Goal: Task Accomplishment & Management: Use online tool/utility

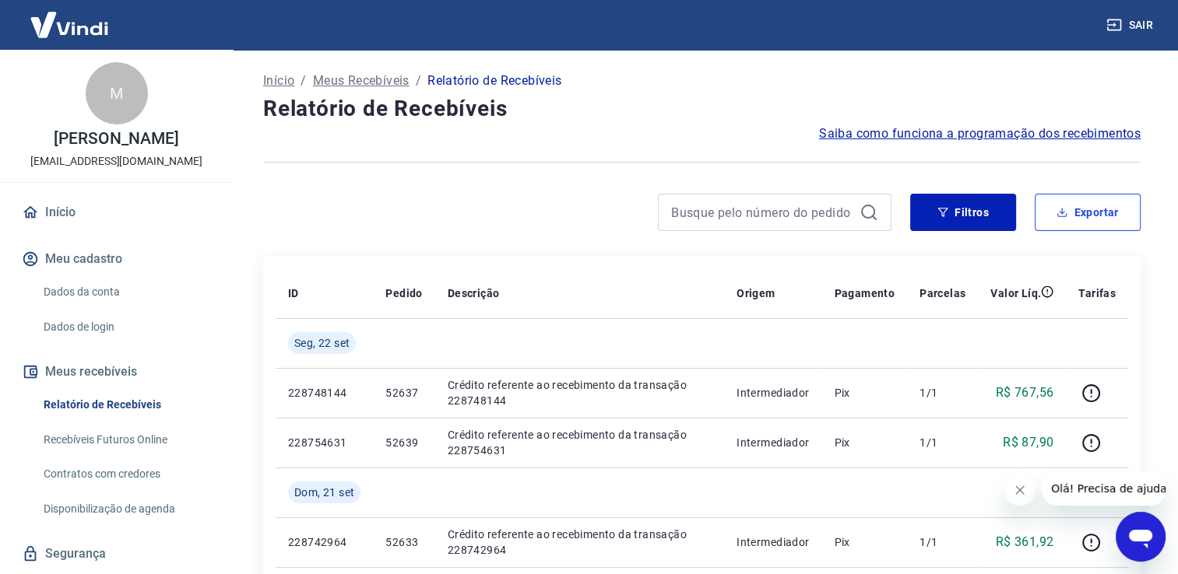
click at [1090, 207] on button "Exportar" at bounding box center [1087, 212] width 106 height 37
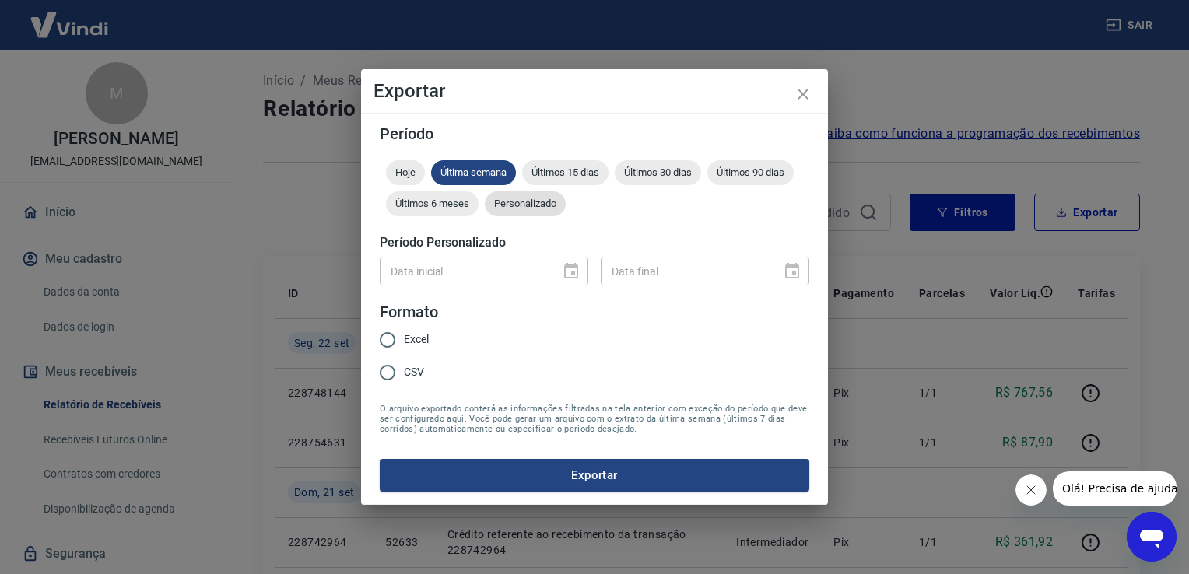
click at [542, 208] on span "Personalizado" at bounding box center [525, 204] width 81 height 12
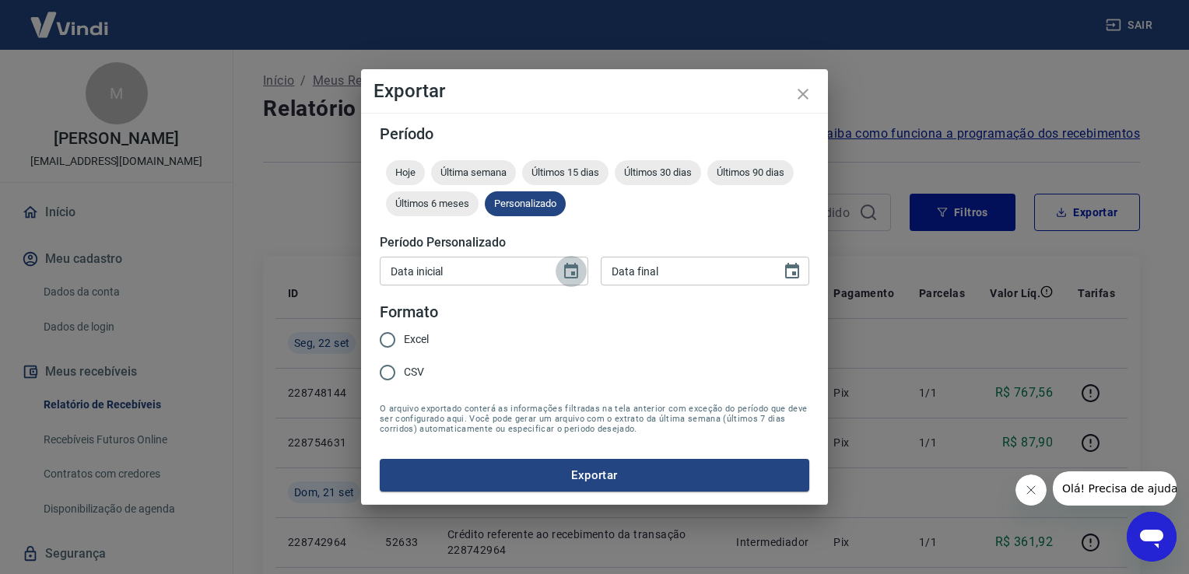
click at [570, 276] on icon "Choose date" at bounding box center [571, 271] width 19 height 19
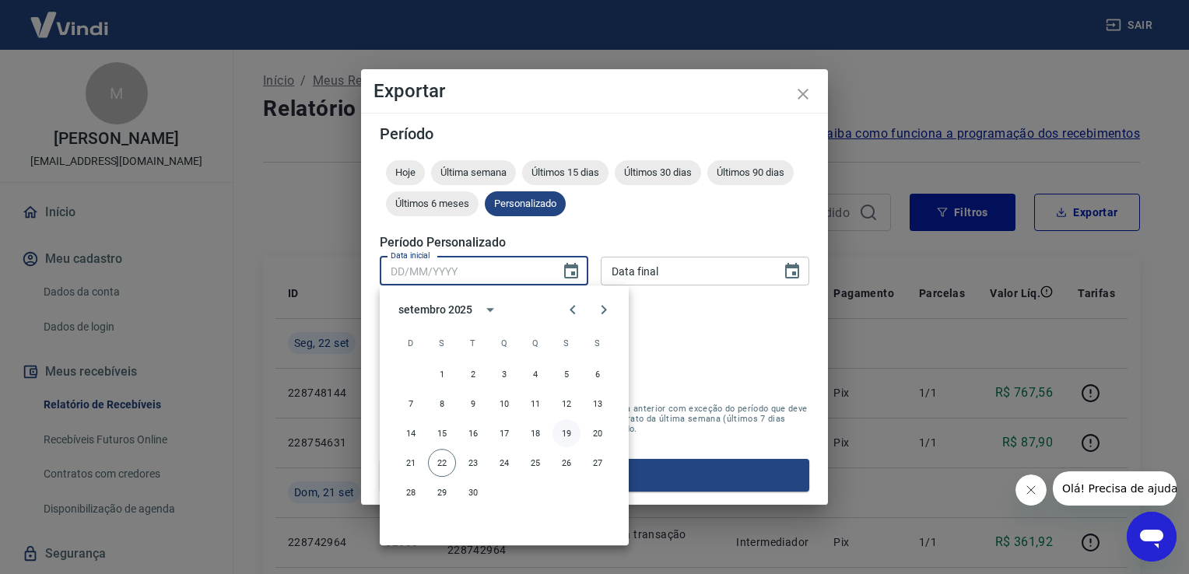
click at [563, 429] on button "19" at bounding box center [567, 433] width 28 height 28
type input "[DATE]"
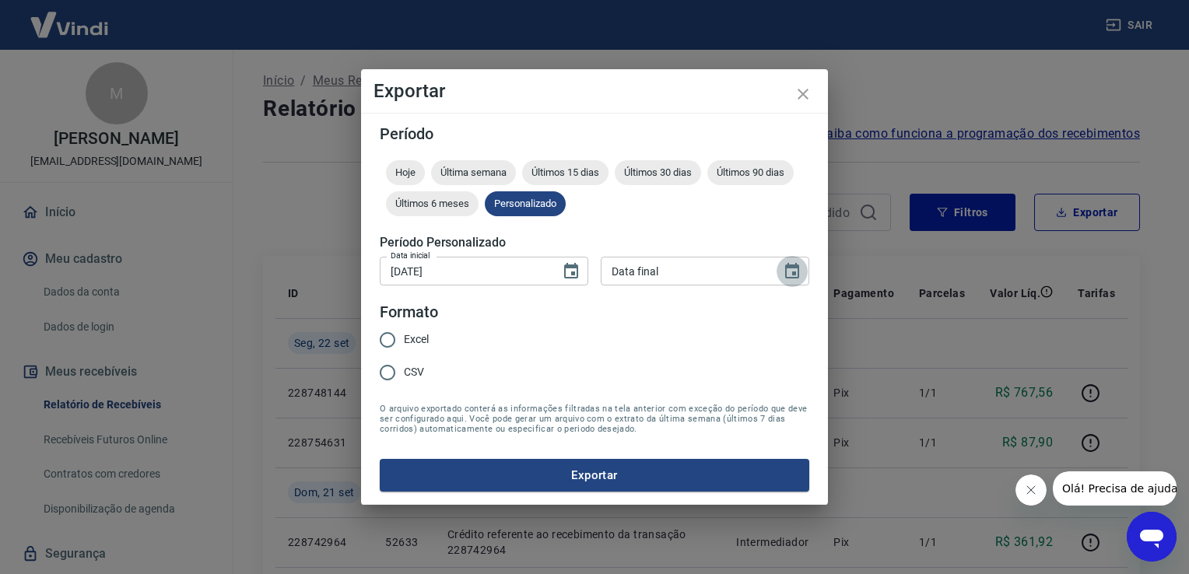
click at [795, 269] on icon "Choose date" at bounding box center [792, 271] width 19 height 19
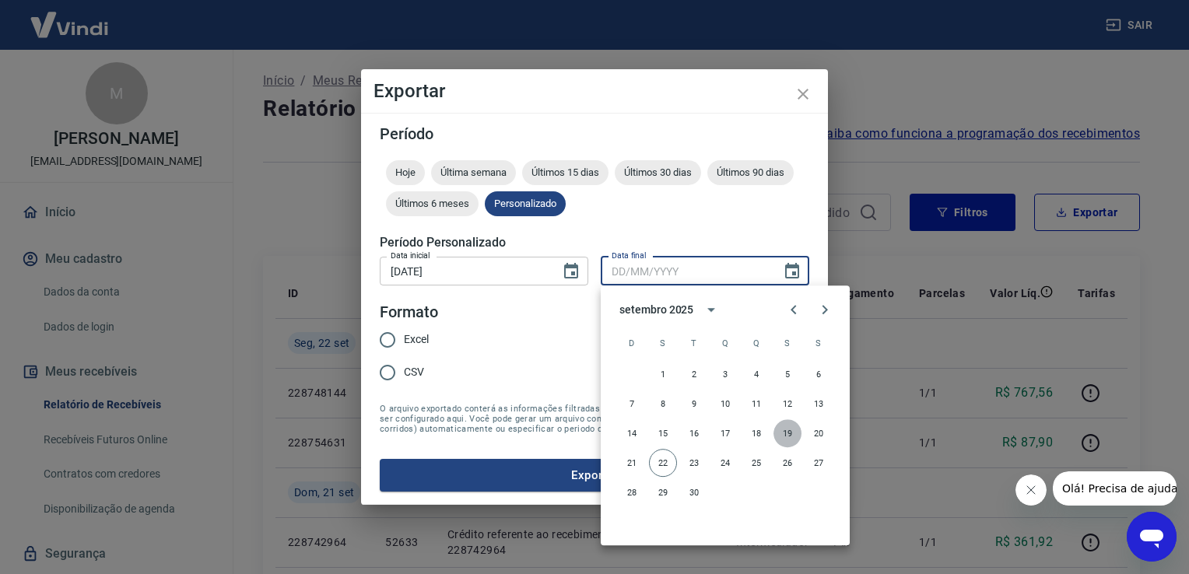
click at [788, 430] on button "19" at bounding box center [788, 433] width 28 height 28
type input "[DATE]"
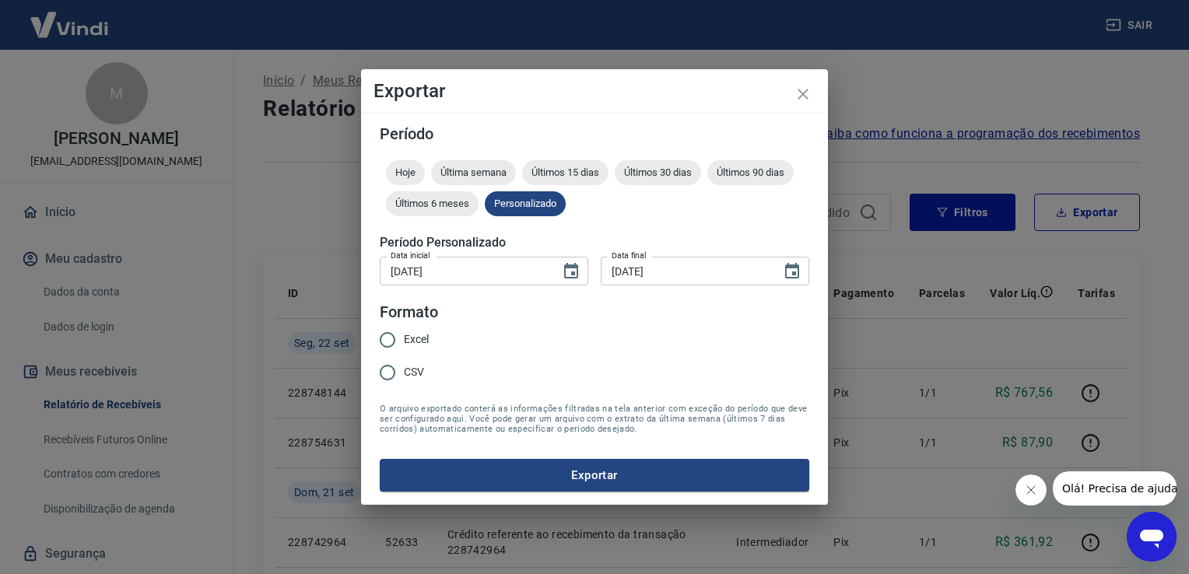
click at [409, 342] on span "Excel" at bounding box center [416, 340] width 25 height 16
click at [404, 342] on input "Excel" at bounding box center [387, 340] width 33 height 33
radio input "true"
click at [791, 273] on icon "Choose date, selected date is 19 de set de 2025" at bounding box center [792, 271] width 19 height 19
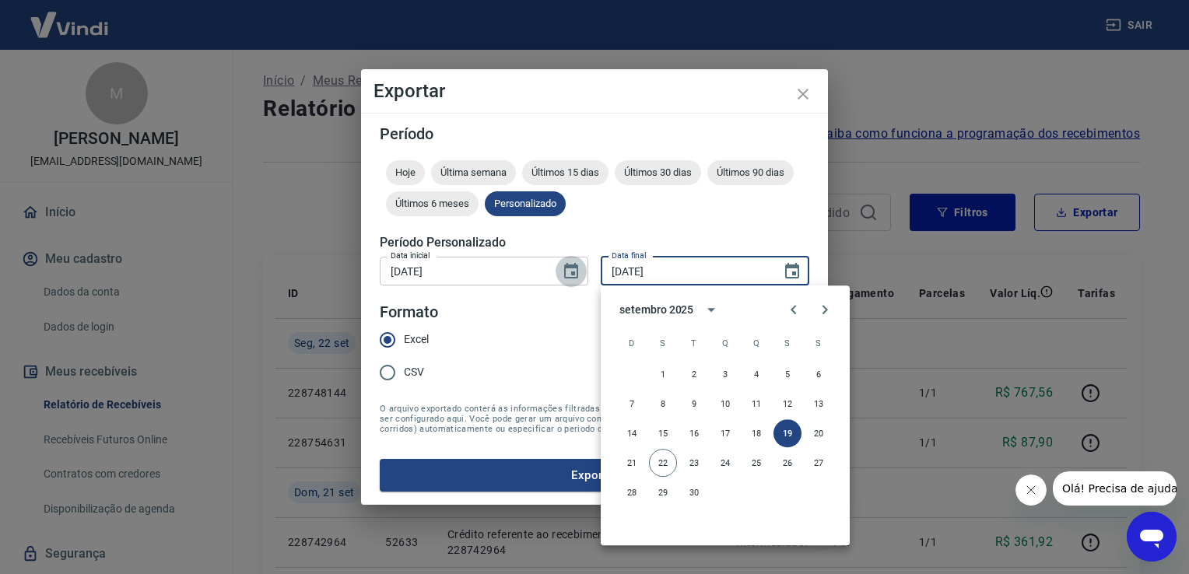
click at [574, 272] on icon "Choose date, selected date is 19 de set de 2025" at bounding box center [571, 271] width 14 height 16
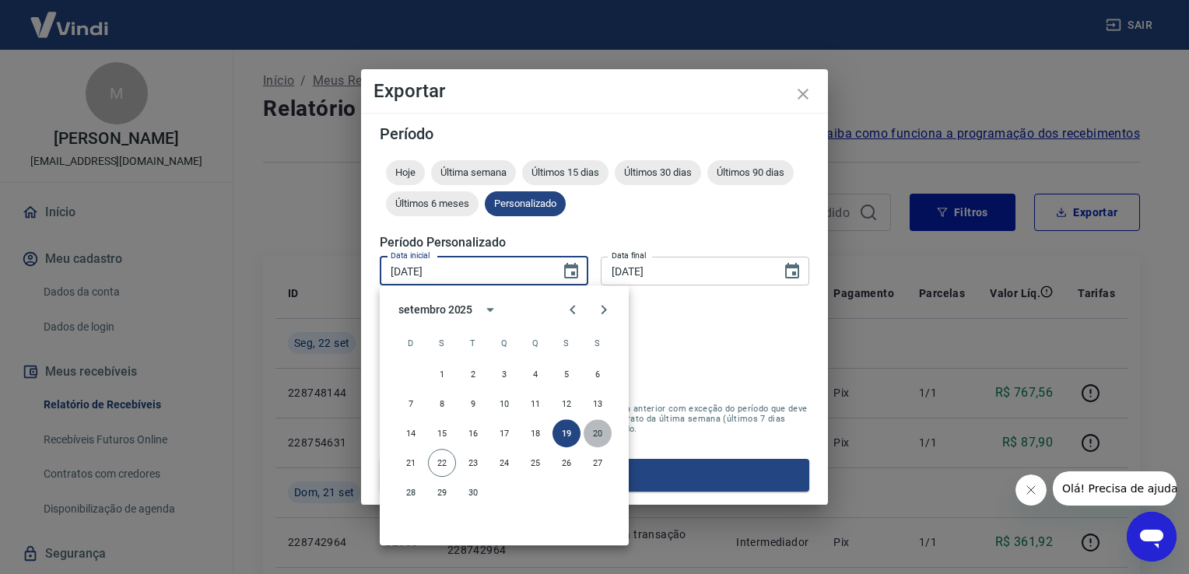
click at [598, 430] on button "20" at bounding box center [598, 433] width 28 height 28
type input "[DATE]"
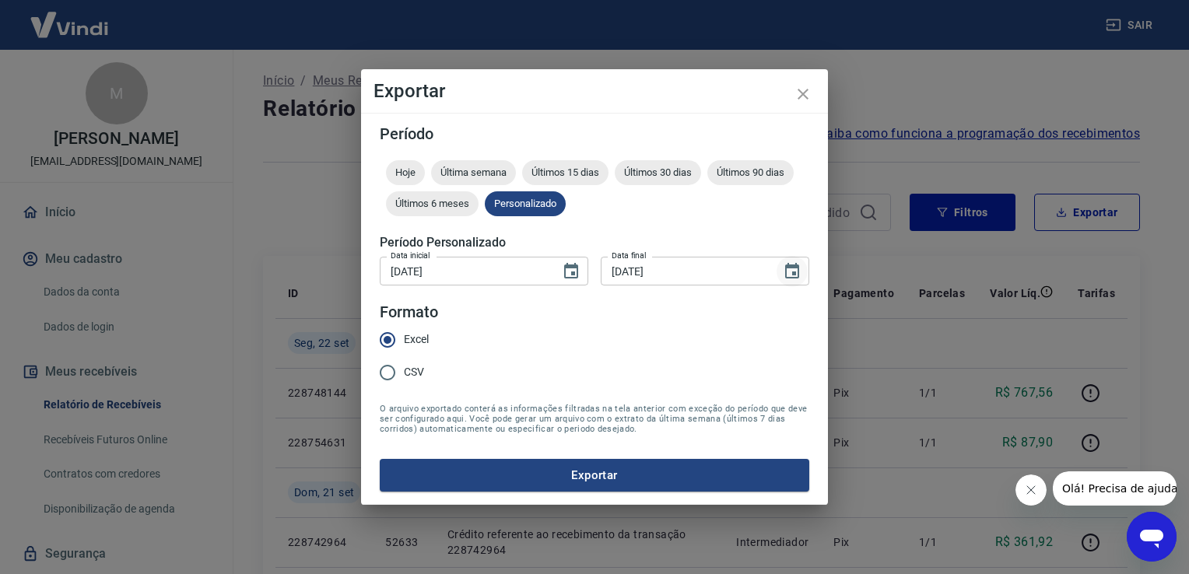
click at [791, 272] on icon "Choose date, selected date is 19 de set de 2025" at bounding box center [792, 271] width 19 height 19
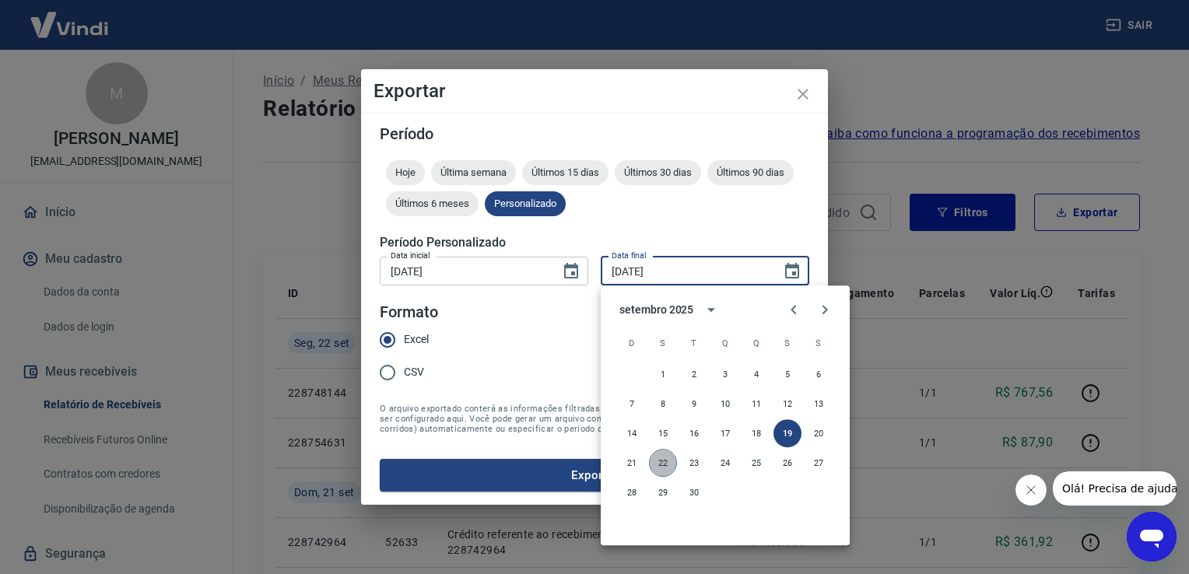
click at [662, 462] on button "22" at bounding box center [663, 463] width 28 height 28
type input "[DATE]"
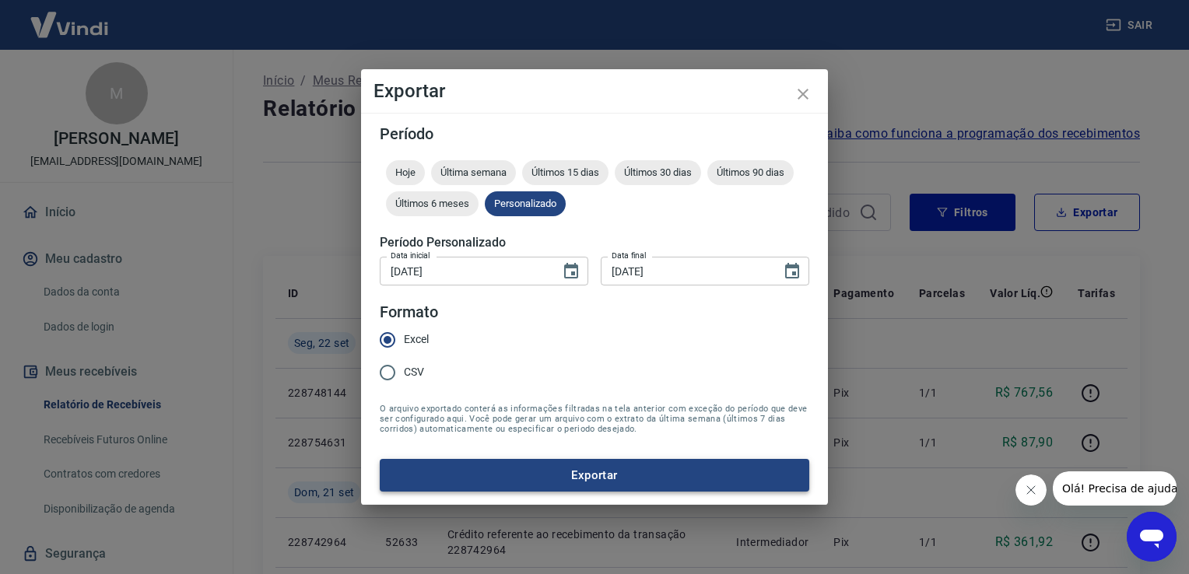
click at [611, 481] on button "Exportar" at bounding box center [595, 475] width 430 height 33
